Goal: Information Seeking & Learning: Learn about a topic

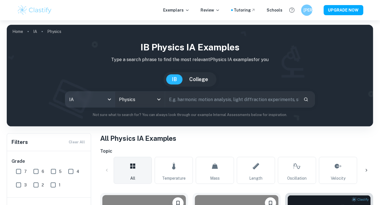
click at [106, 100] on body "We value your privacy We use cookies to enhance your browsing experience, serve…" at bounding box center [190, 122] width 380 height 205
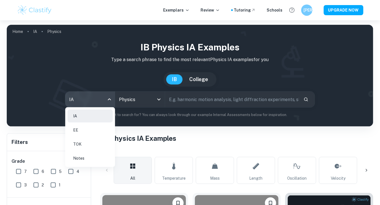
click at [94, 131] on li "EE" at bounding box center [90, 130] width 45 height 13
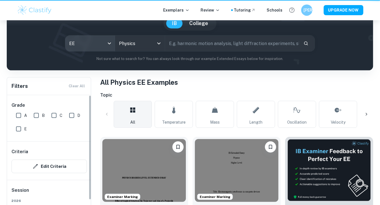
scroll to position [56, 0]
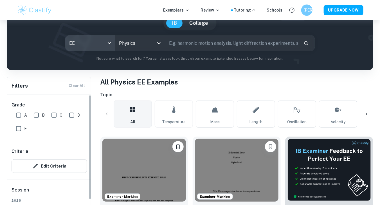
click at [23, 116] on input "A" at bounding box center [18, 115] width 11 height 11
checkbox input "true"
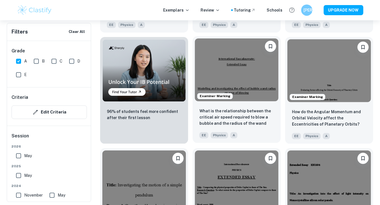
scroll to position [394, 0]
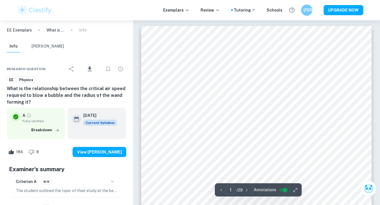
scroll to position [28, 0]
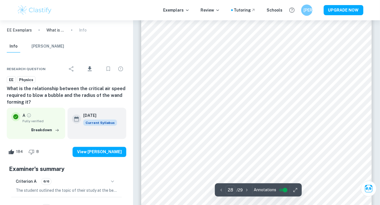
type input "29"
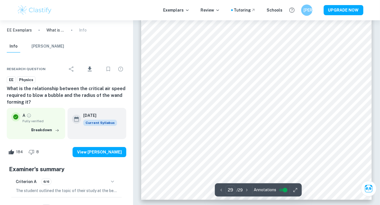
scroll to position [9567, 0]
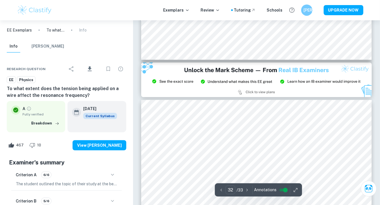
type input "33"
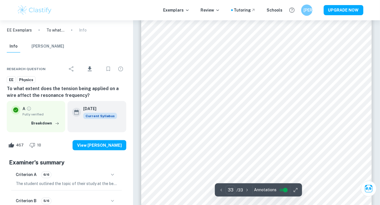
scroll to position [10029, 0]
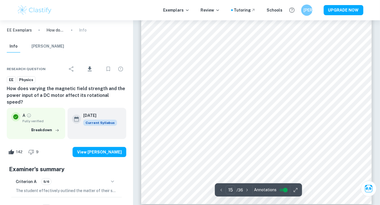
scroll to position [4900, 0]
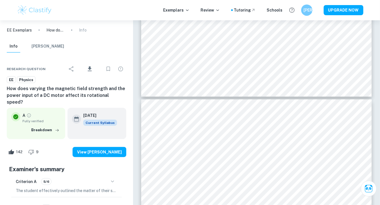
type input "16"
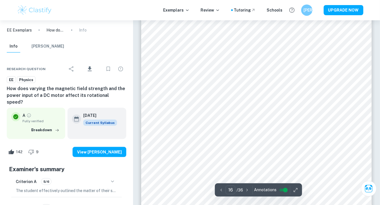
scroll to position [5097, 0]
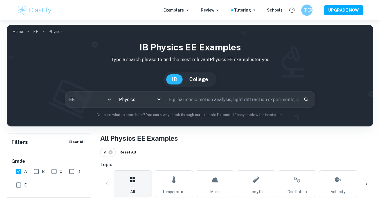
scroll to position [451, 0]
